Goal: Check status: Check status

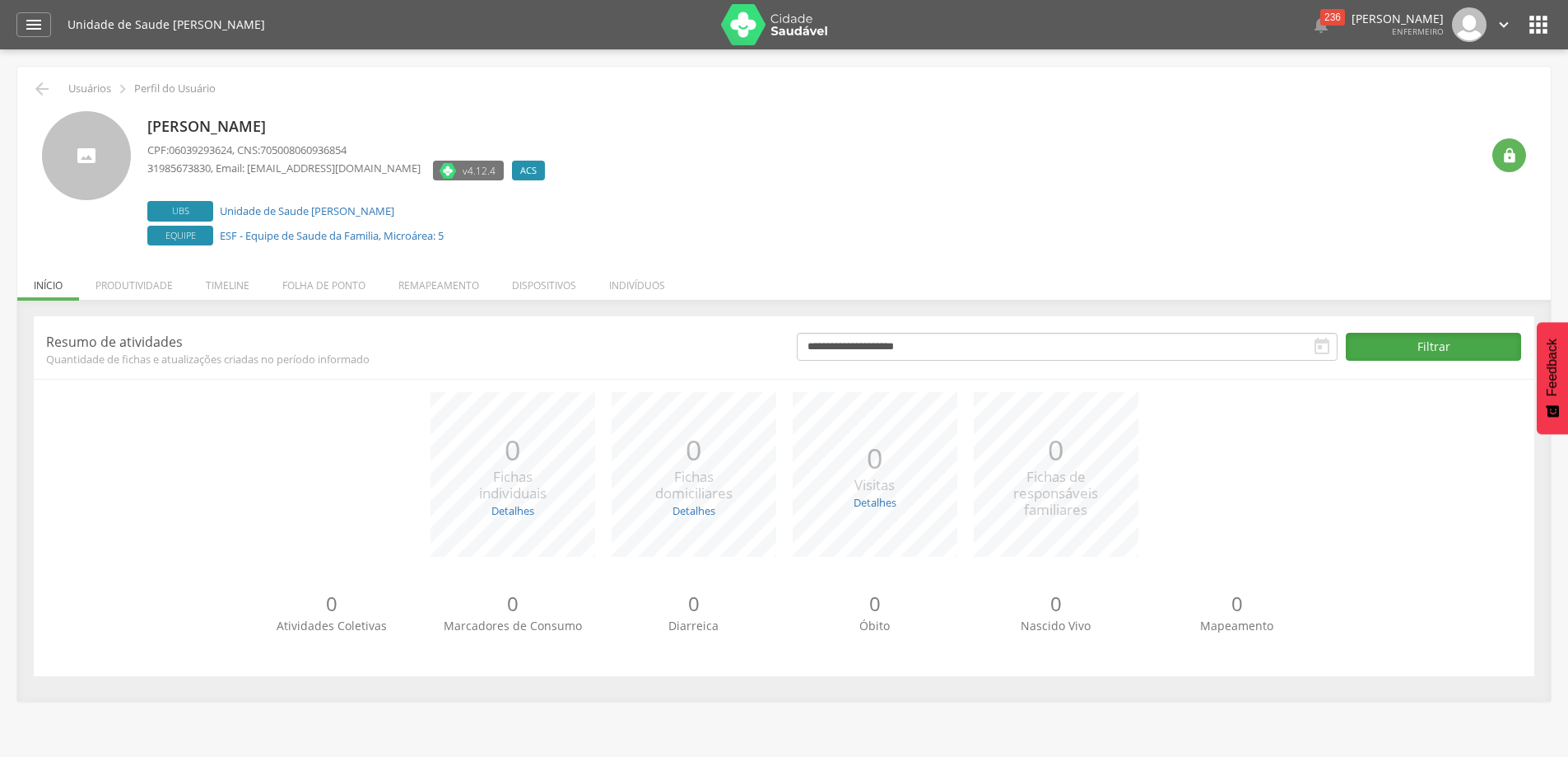
click at [1422, 338] on button "Filtrar" at bounding box center [1434, 346] width 176 height 28
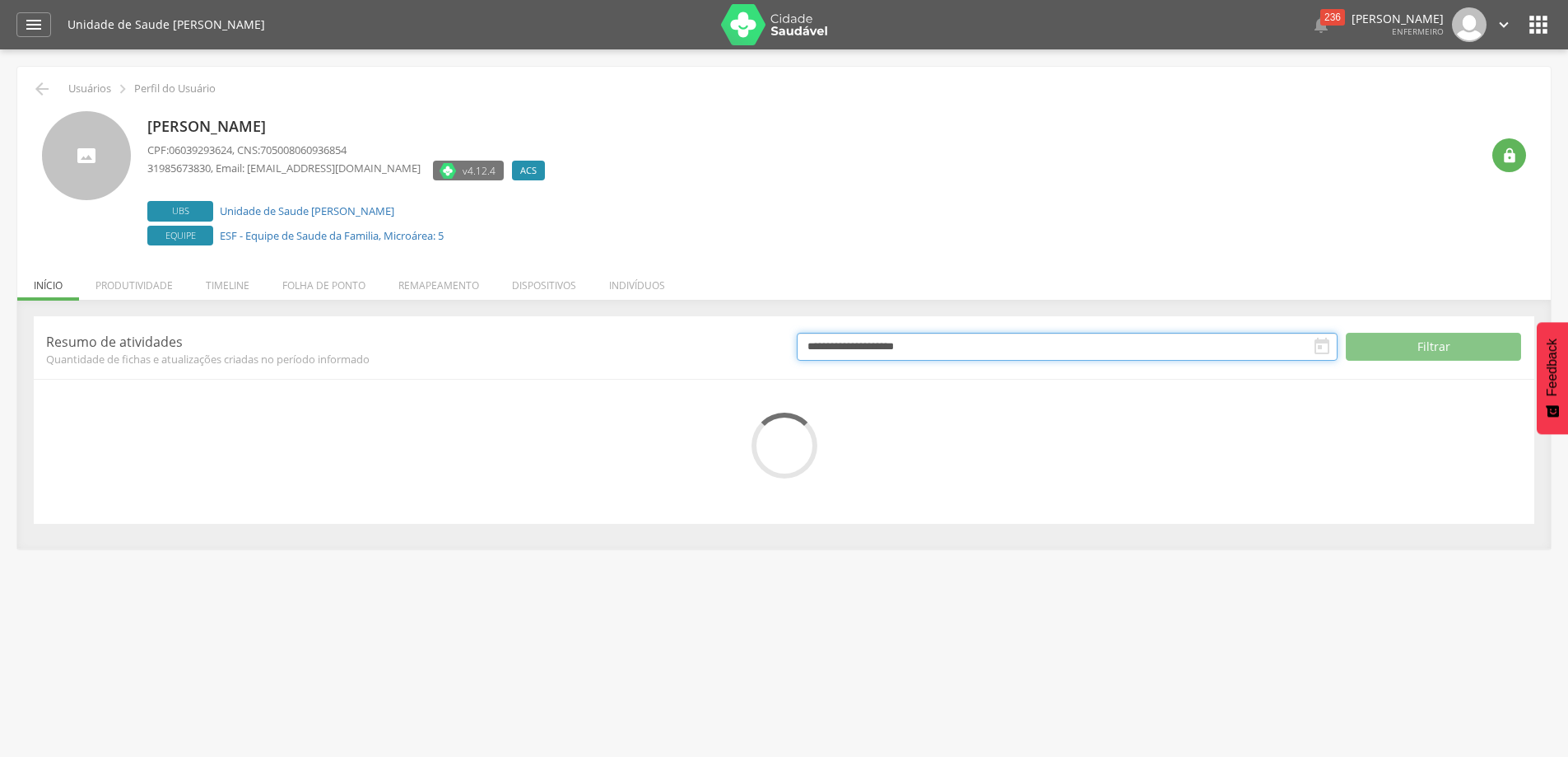
click at [952, 343] on input "**********" at bounding box center [1068, 346] width 542 height 28
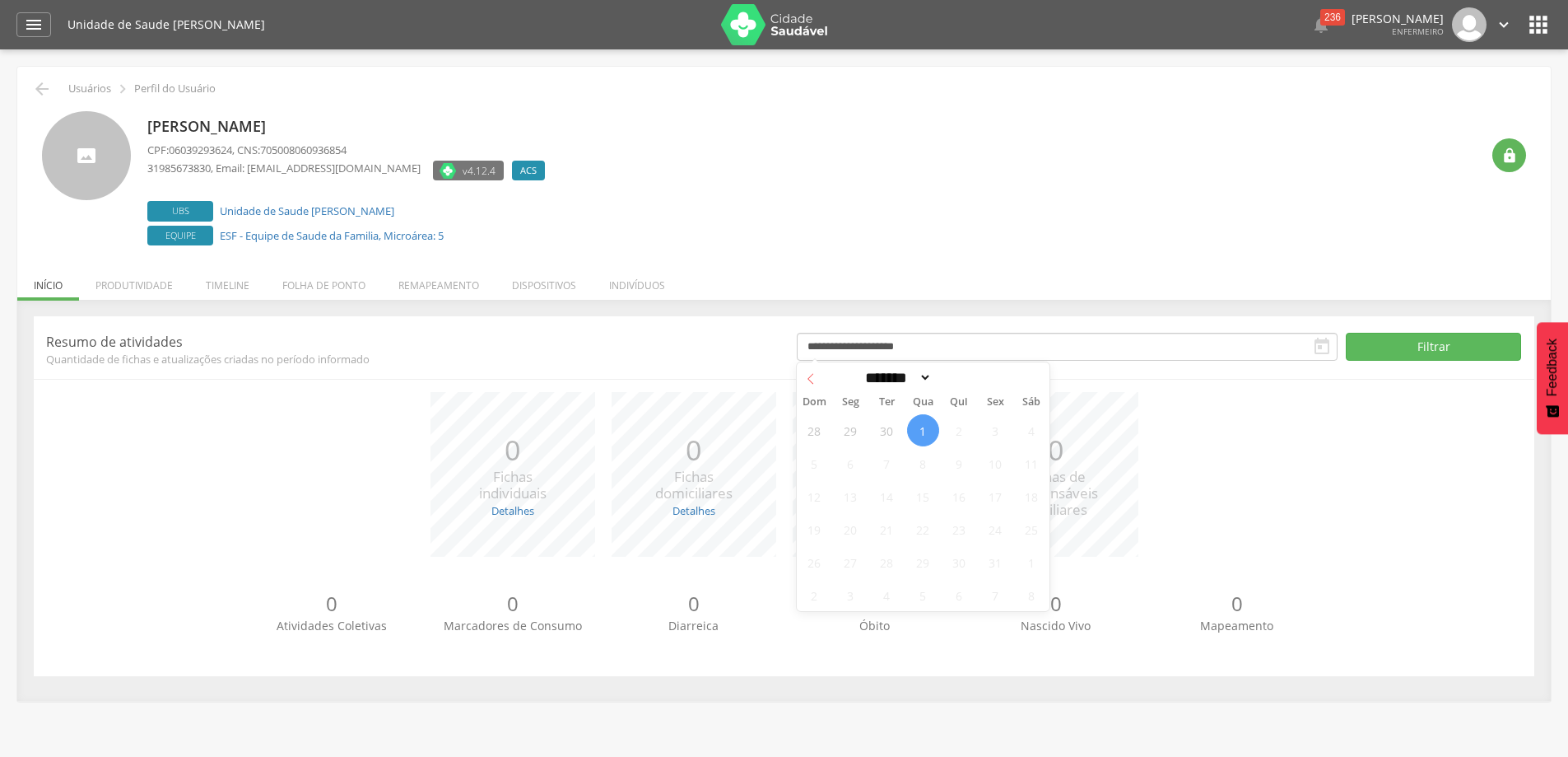
click at [813, 375] on icon at bounding box center [811, 379] width 12 height 12
select select "*"
click at [851, 427] on span "1" at bounding box center [851, 430] width 33 height 33
type input "**********"
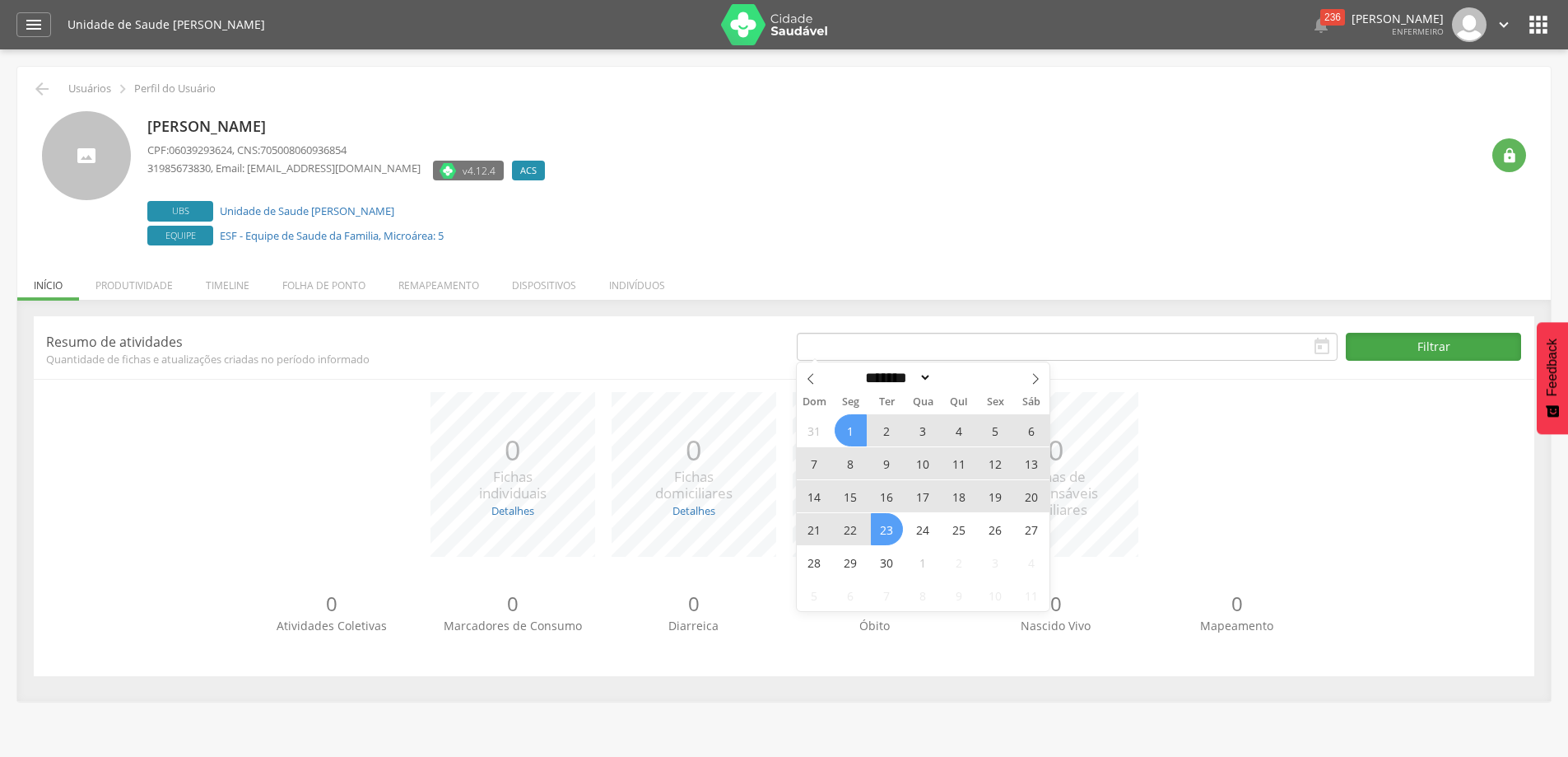
click at [1424, 340] on button "Filtrar" at bounding box center [1434, 346] width 176 height 28
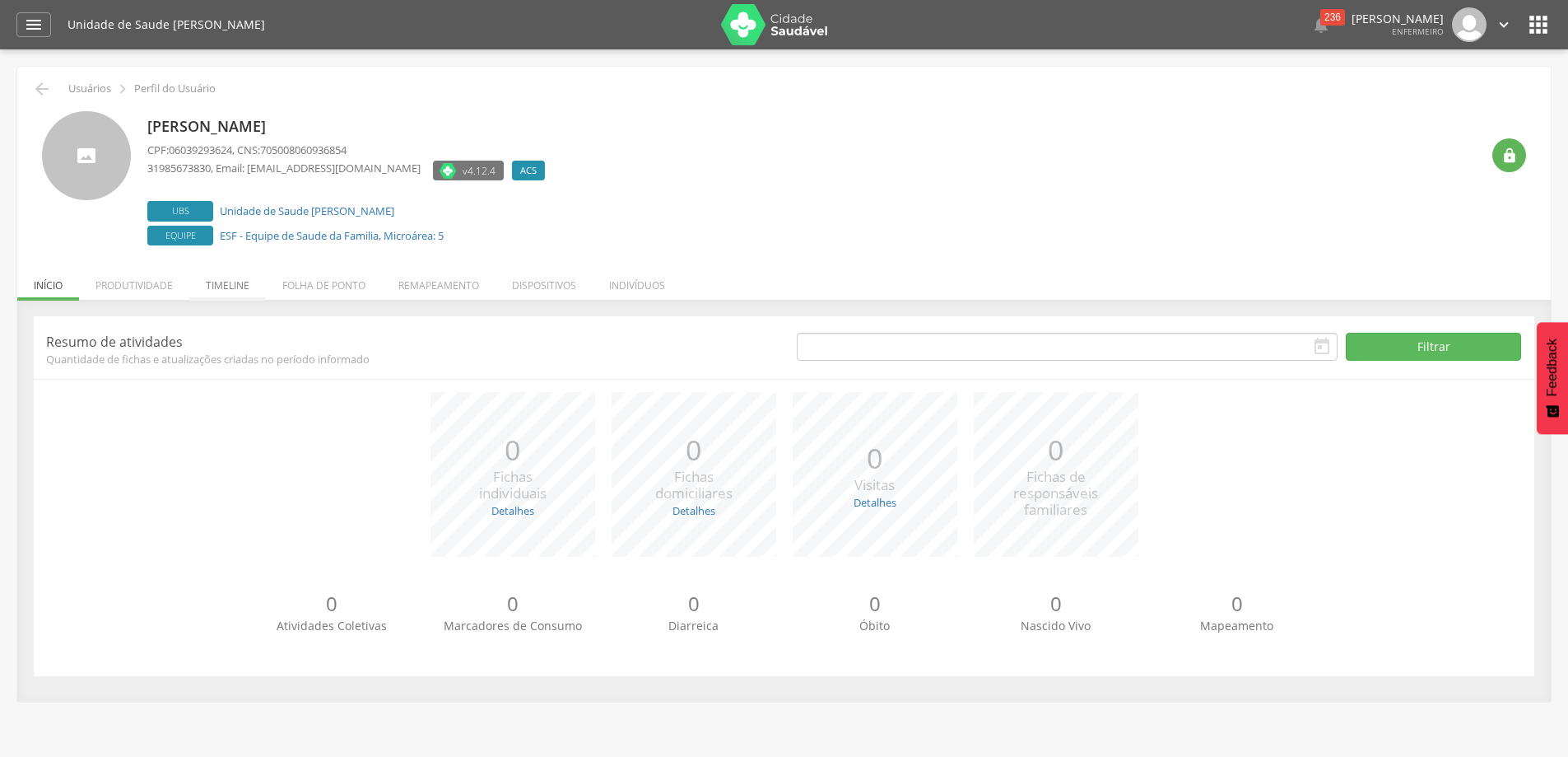
click at [228, 283] on li "Timeline" at bounding box center [228, 280] width 77 height 38
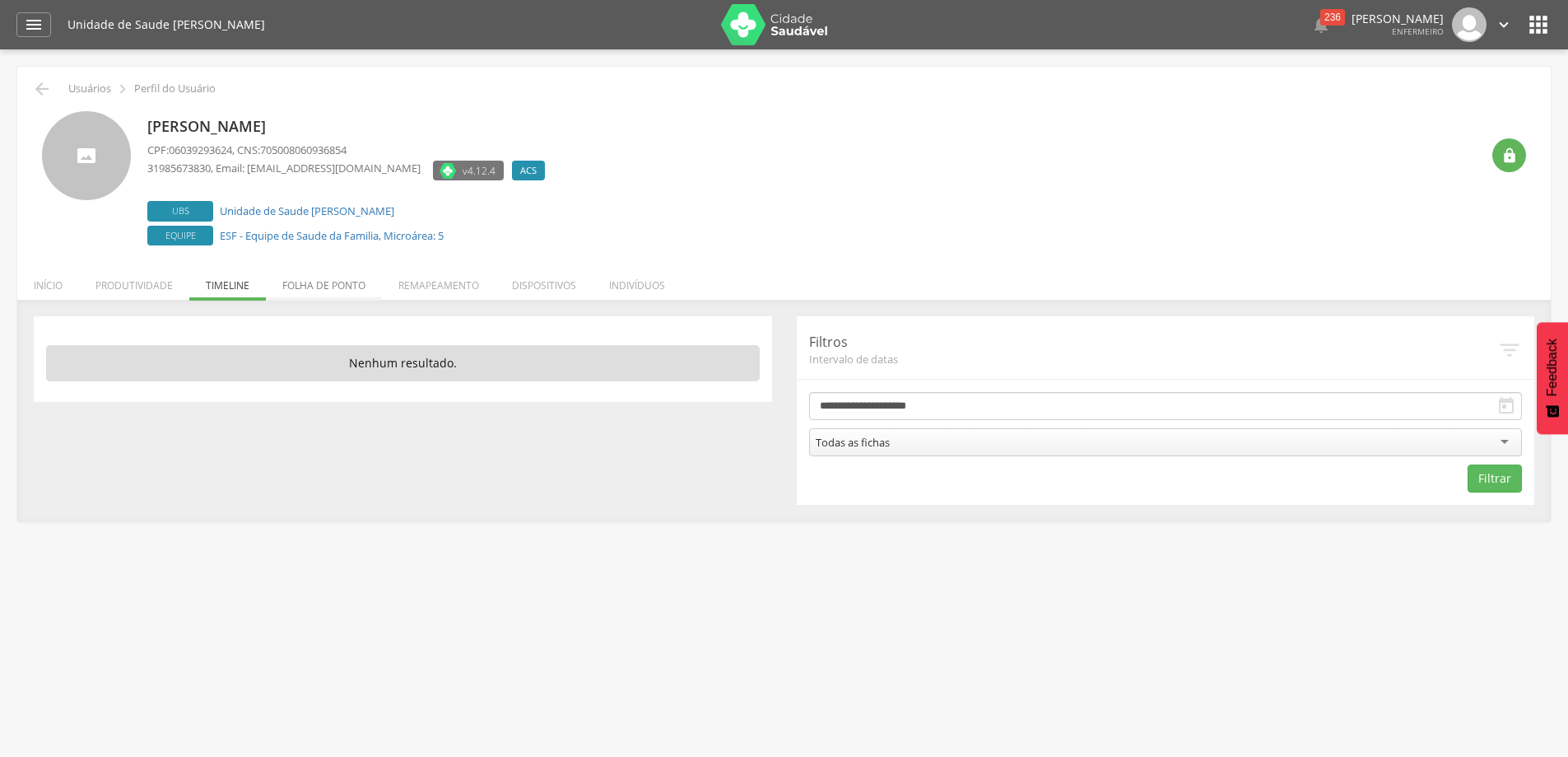
click at [310, 289] on li "Folha de ponto" at bounding box center [324, 280] width 116 height 38
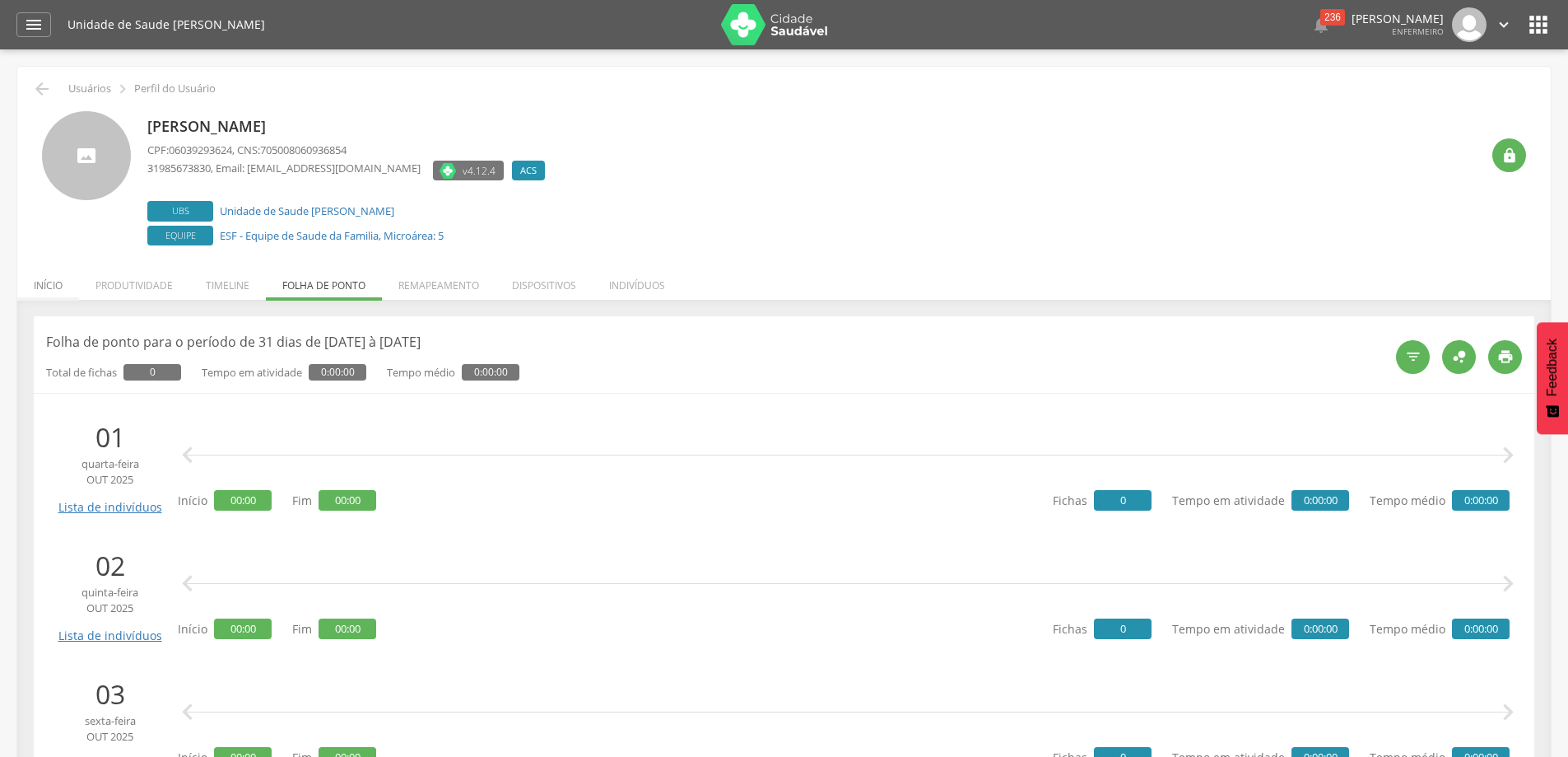
click at [54, 282] on li "Início" at bounding box center [48, 280] width 62 height 38
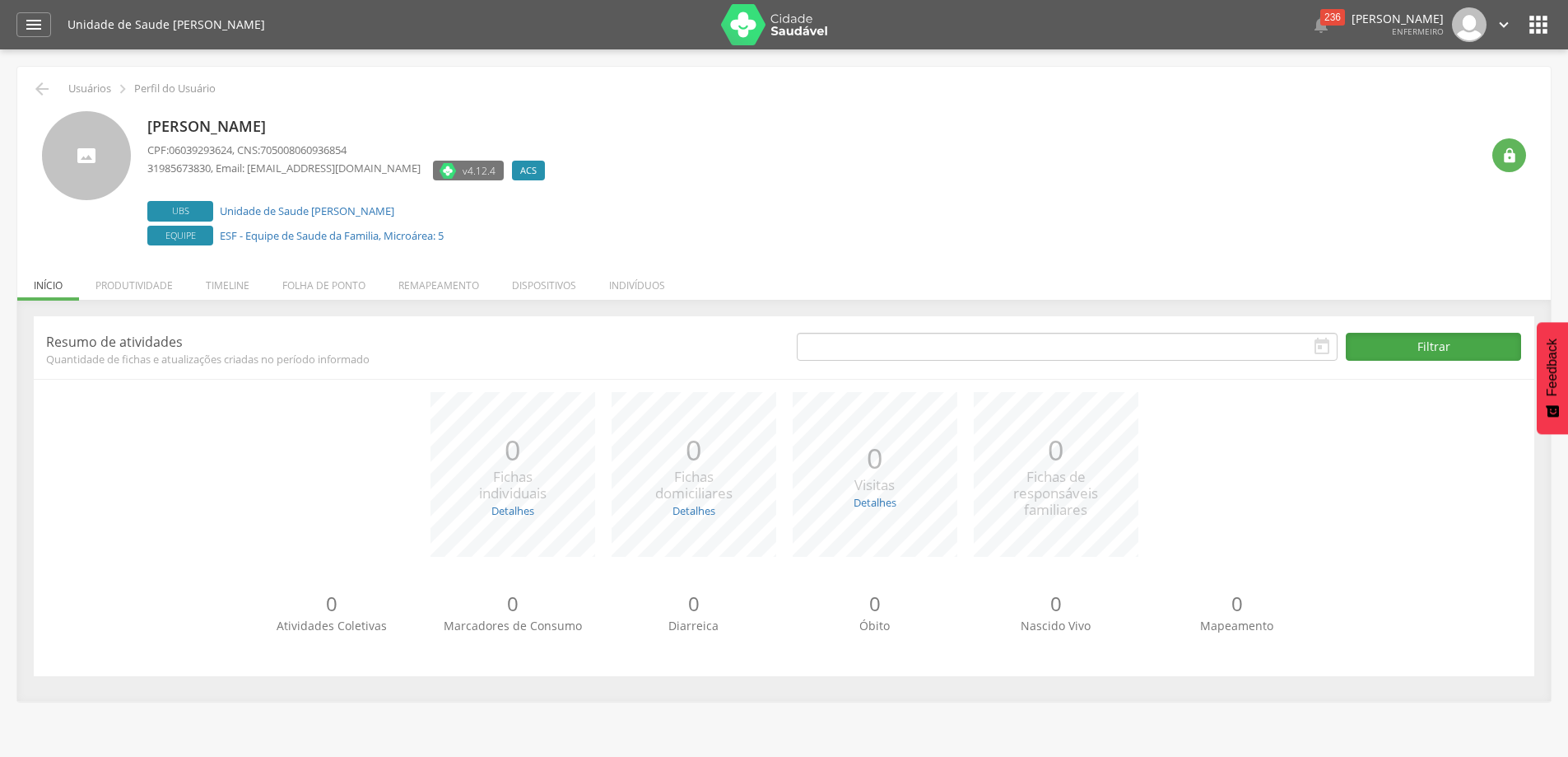
click at [1432, 341] on button "Filtrar" at bounding box center [1434, 346] width 176 height 28
click at [1451, 336] on button "Filtrar" at bounding box center [1434, 346] width 176 height 28
click at [129, 285] on li "Produtividade" at bounding box center [134, 280] width 111 height 38
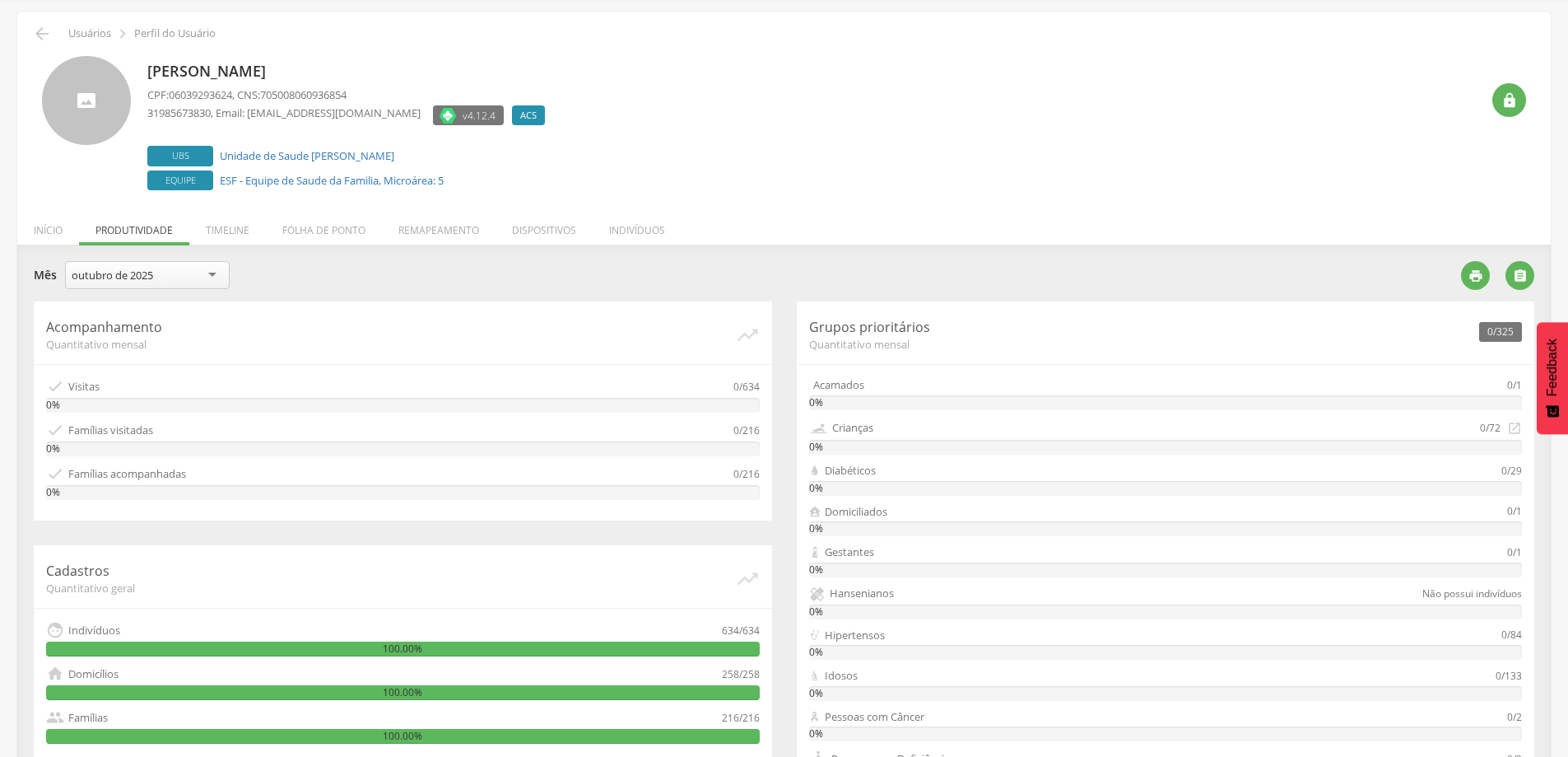
scroll to position [82, 0]
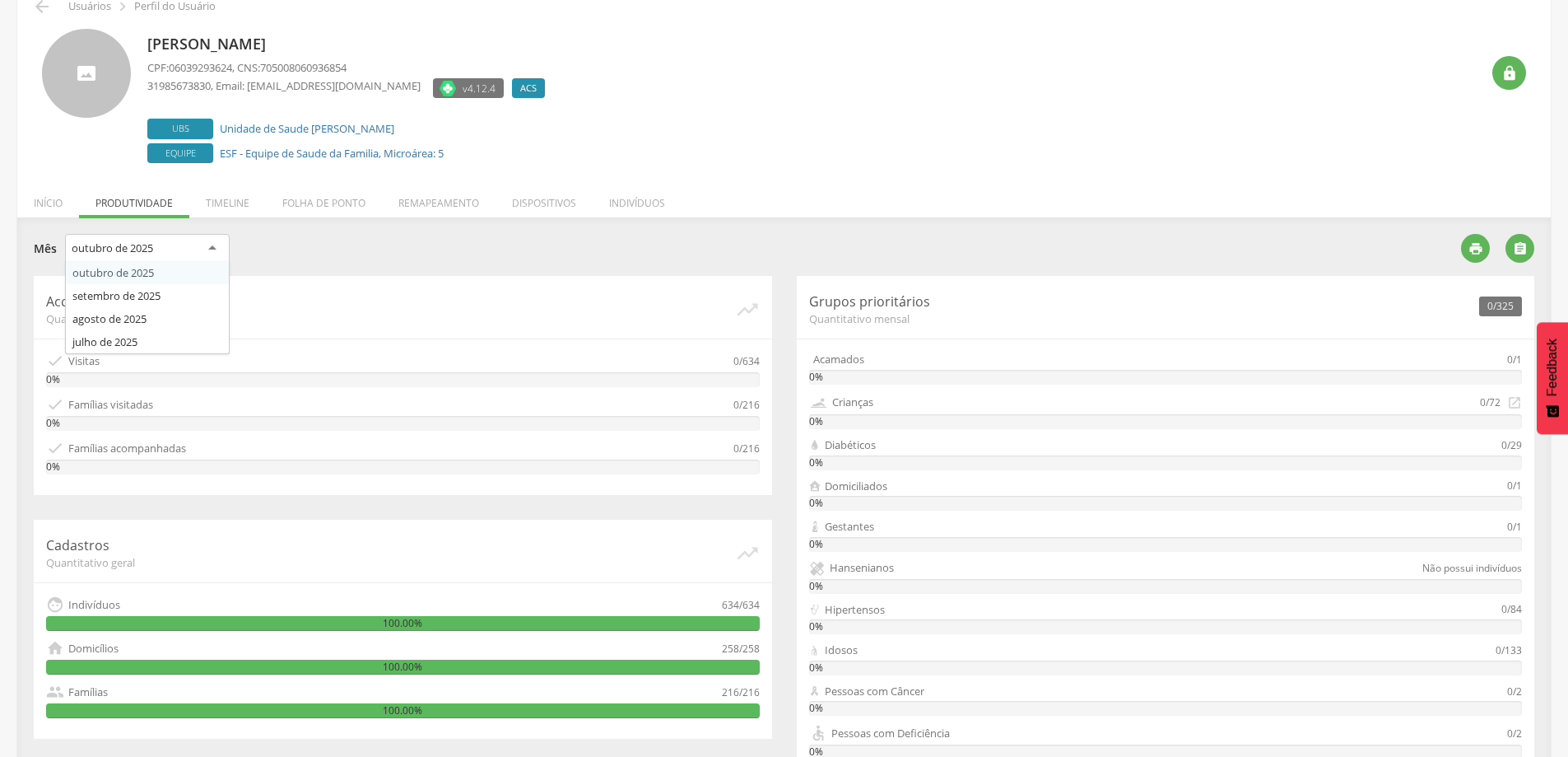
click at [218, 246] on div "outubro de 2025" at bounding box center [147, 249] width 165 height 30
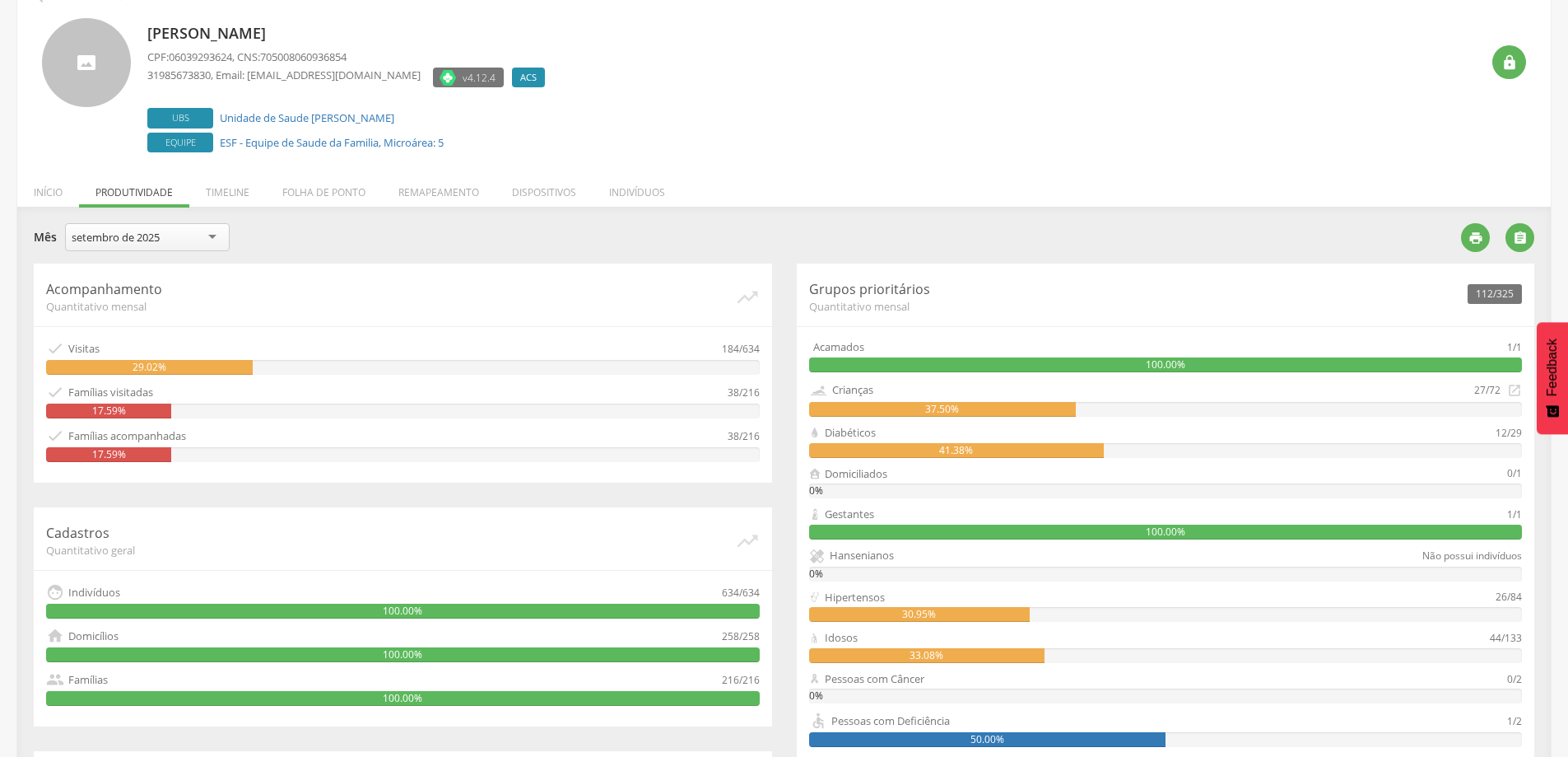
scroll to position [71, 0]
